Goal: Information Seeking & Learning: Find specific fact

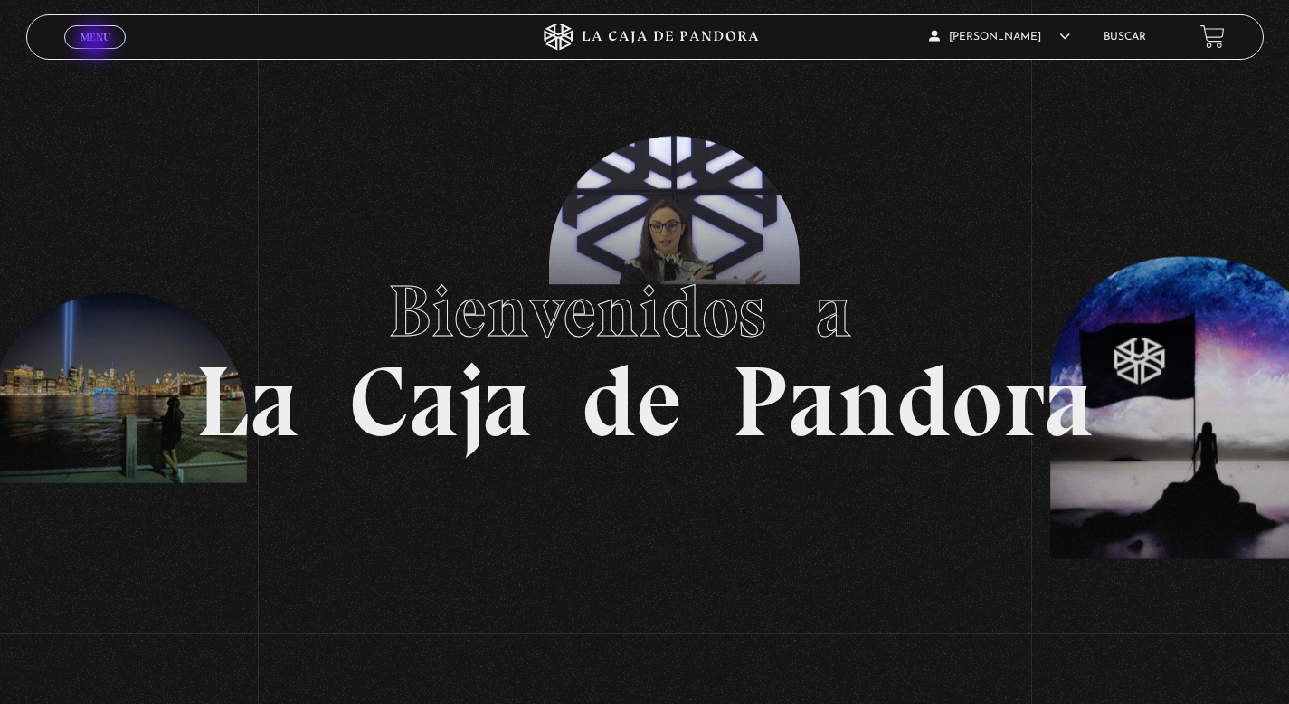
click at [96, 43] on link "Menu Cerrar" at bounding box center [94, 37] width 61 height 24
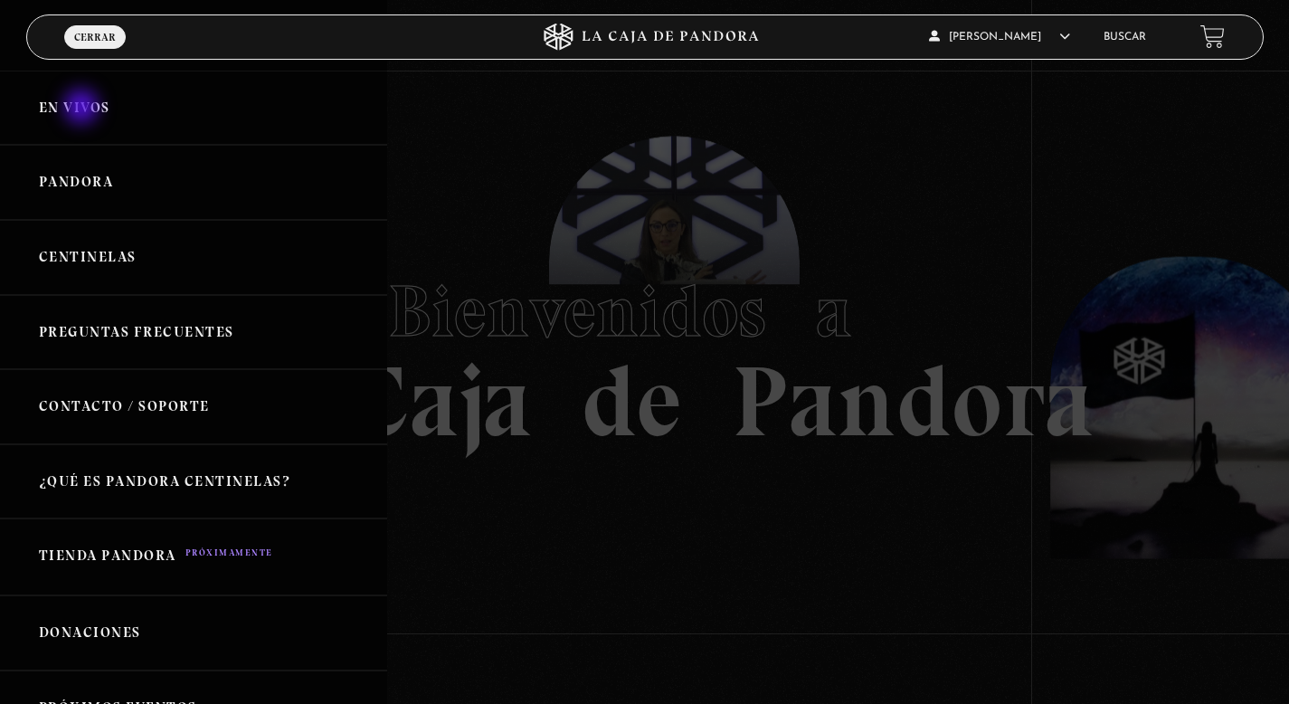
click at [82, 109] on link "En vivos" at bounding box center [193, 108] width 387 height 75
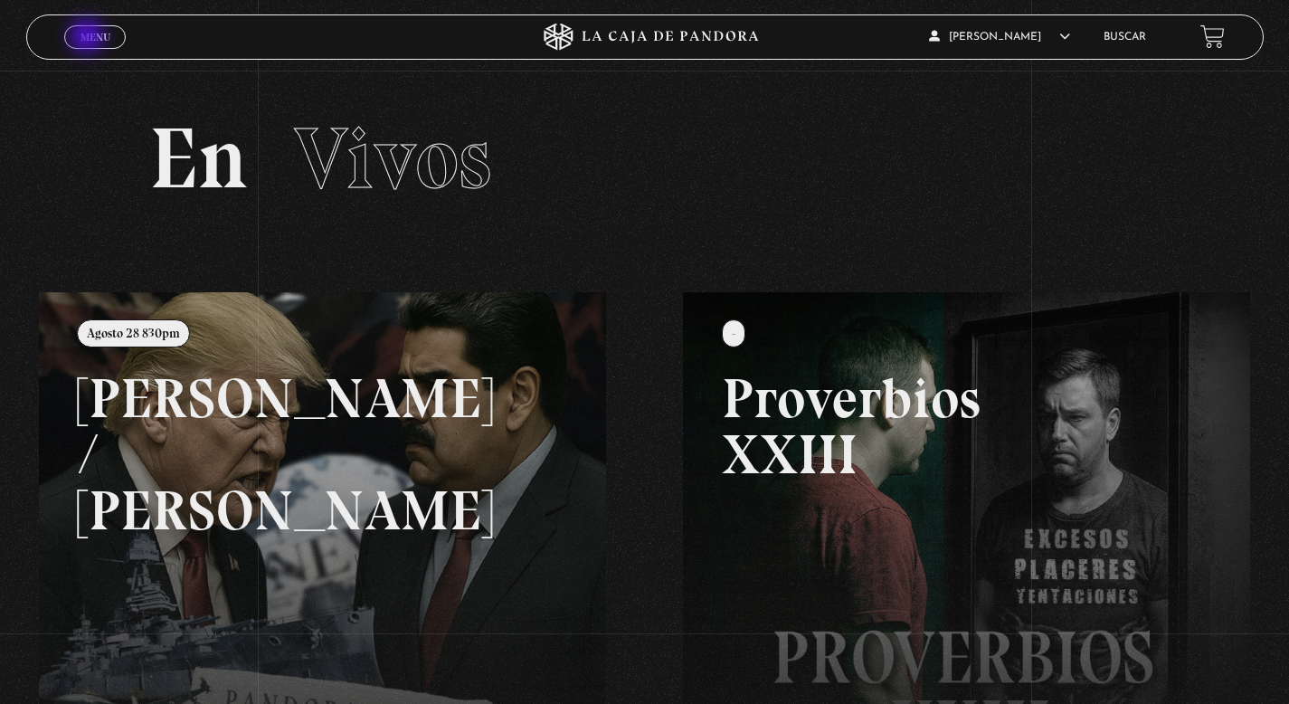
click at [89, 38] on span "Menu" at bounding box center [95, 37] width 30 height 11
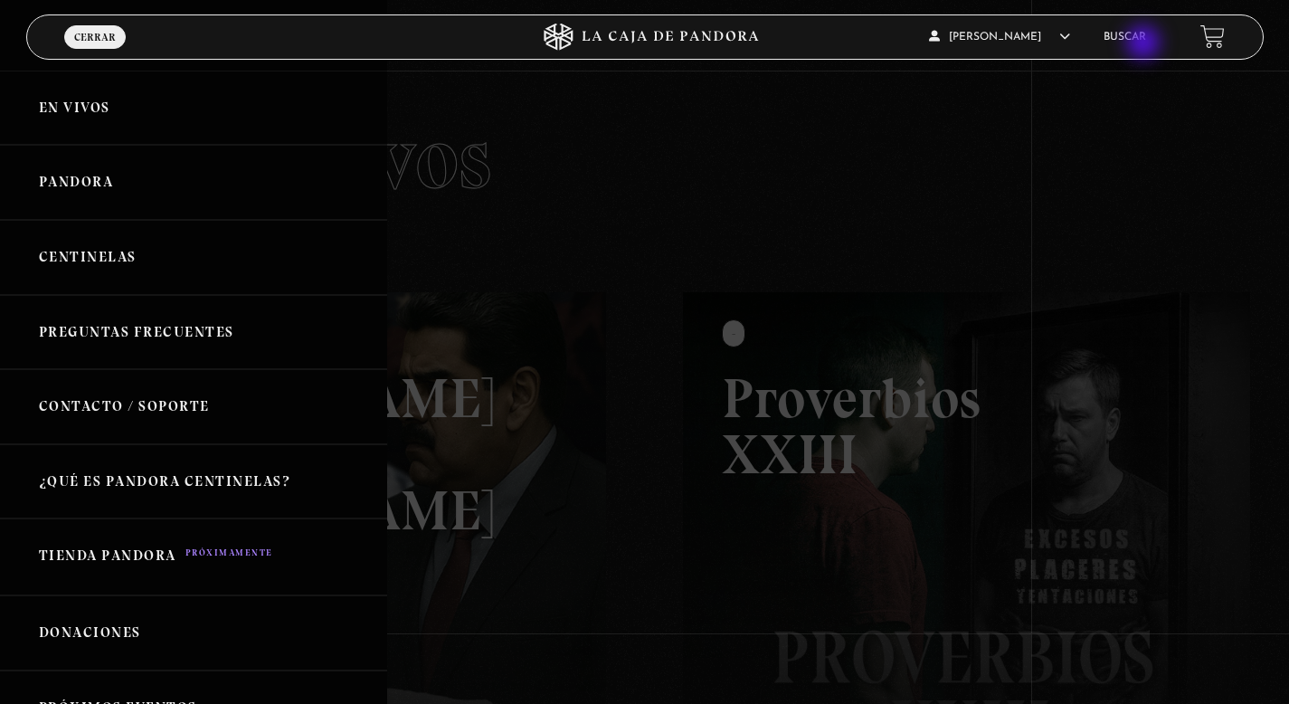
click at [1145, 44] on li "Buscar" at bounding box center [1124, 37] width 43 height 28
click at [1146, 36] on link "Buscar" at bounding box center [1124, 37] width 43 height 11
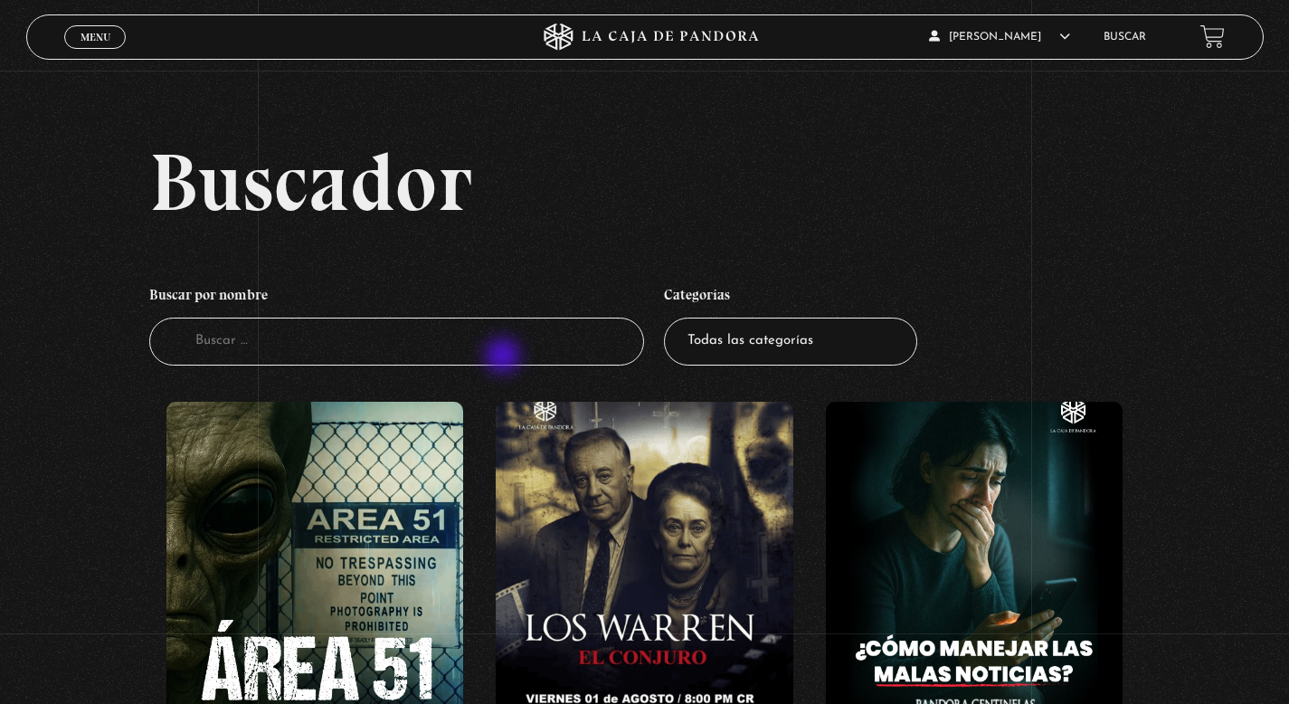
click at [505, 357] on input "Buscador" at bounding box center [396, 341] width 495 height 48
type input "proverbios"
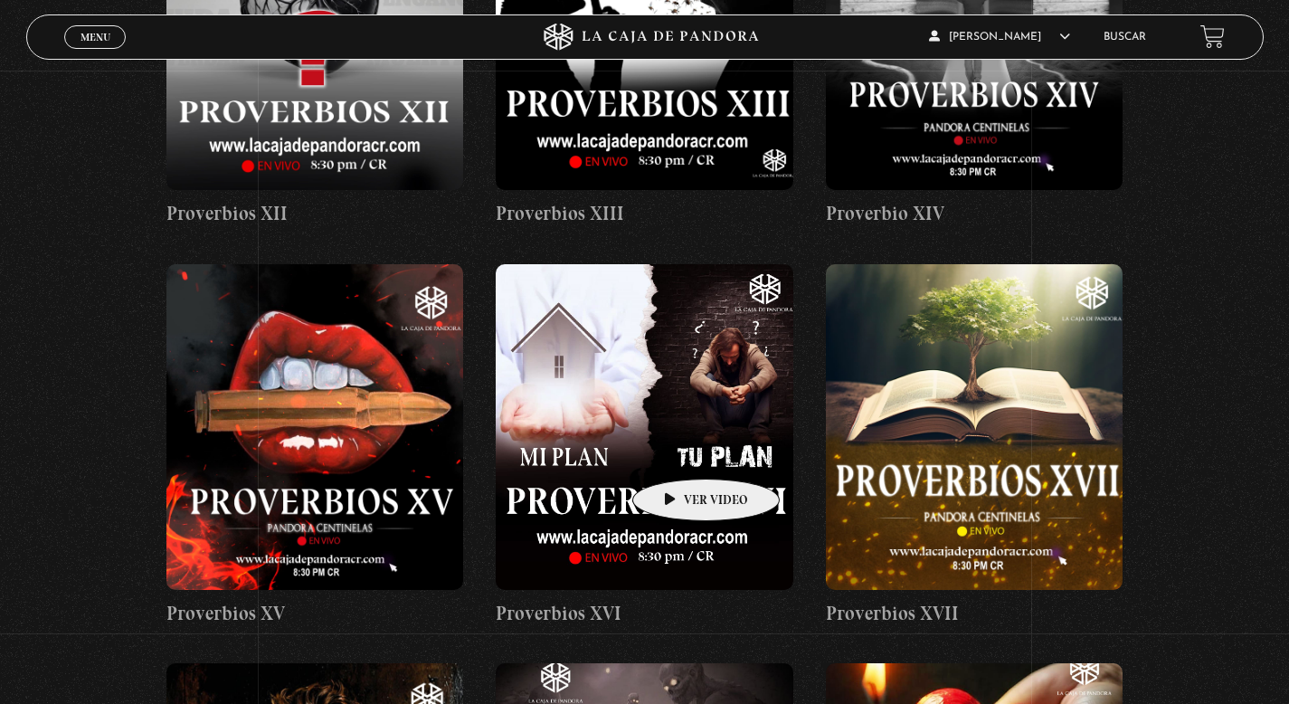
scroll to position [1383, 0]
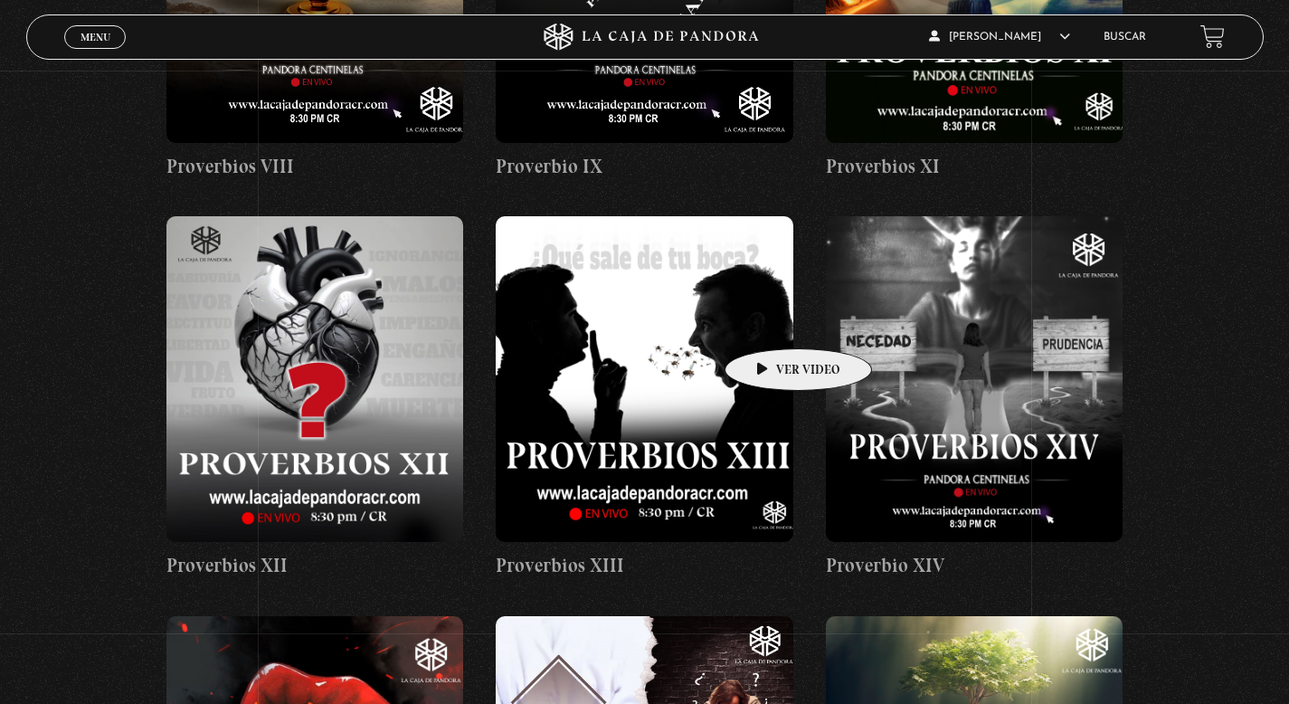
click at [770, 321] on figure at bounding box center [644, 379] width 297 height 326
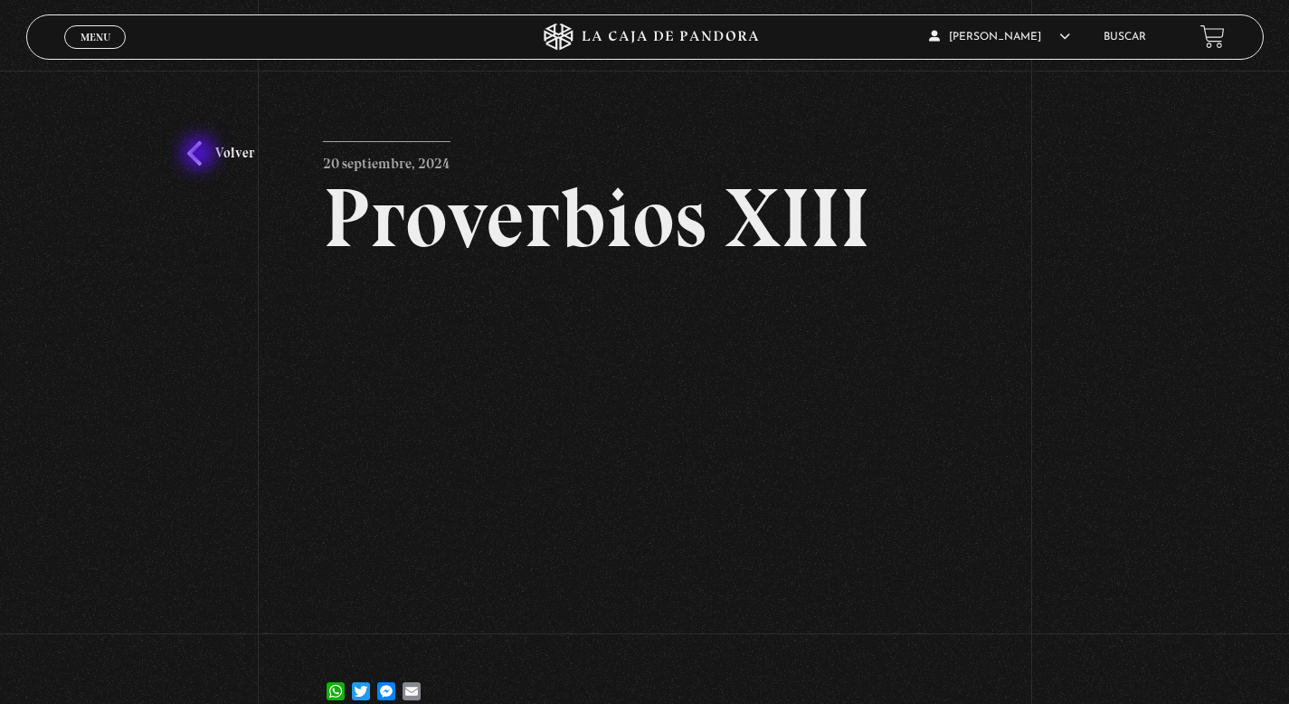
click at [201, 155] on link "Volver" at bounding box center [220, 153] width 67 height 24
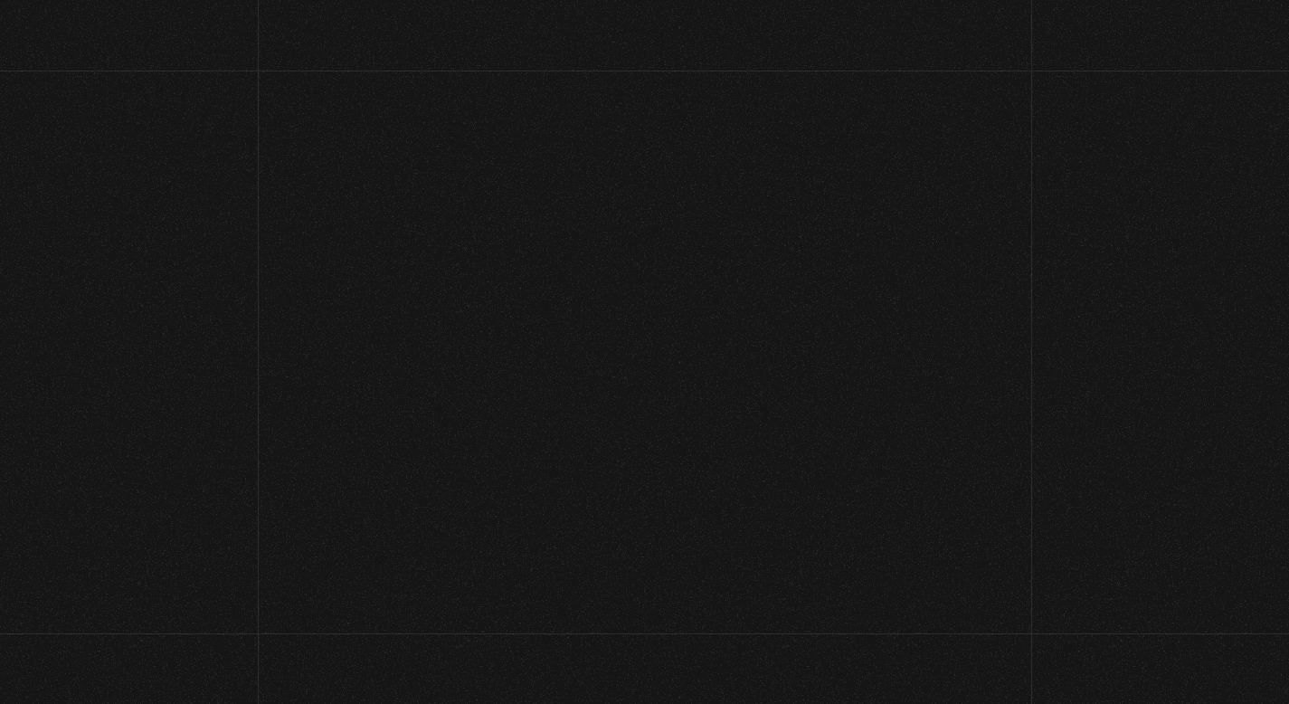
scroll to position [1383, 0]
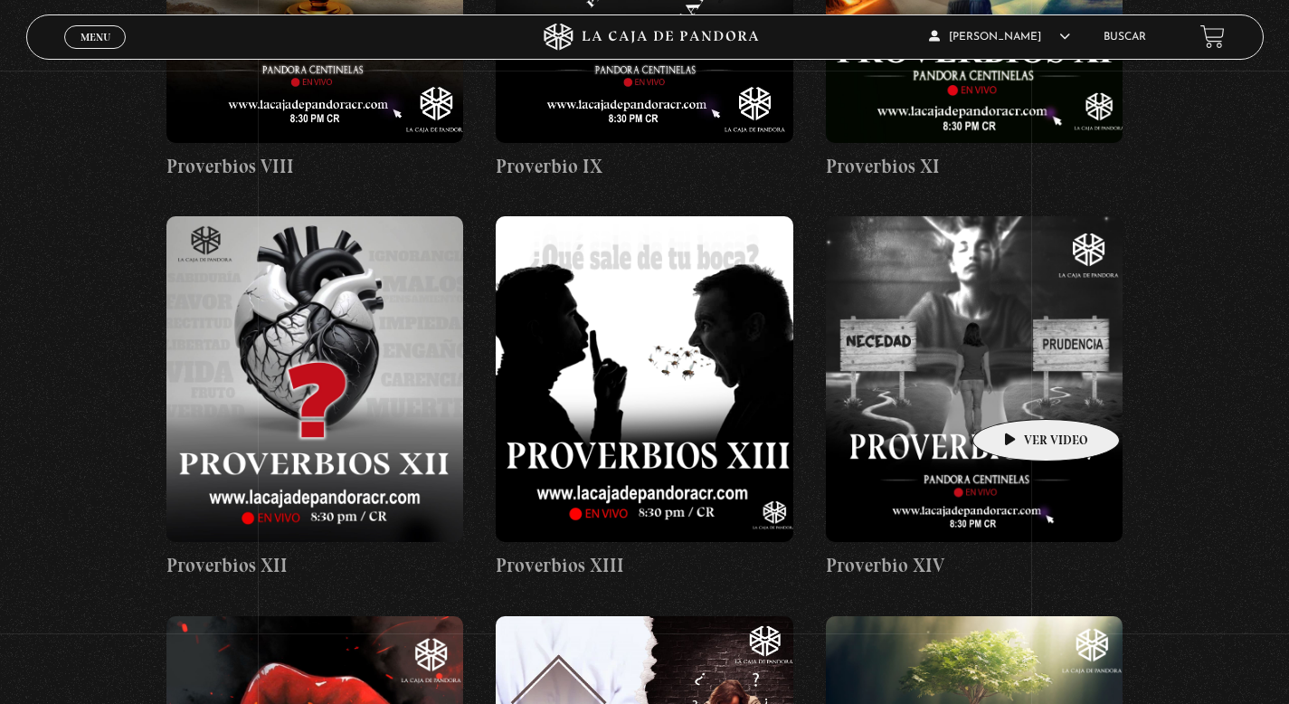
click at [1017, 391] on figure at bounding box center [974, 379] width 297 height 326
